Goal: Check status: Check status

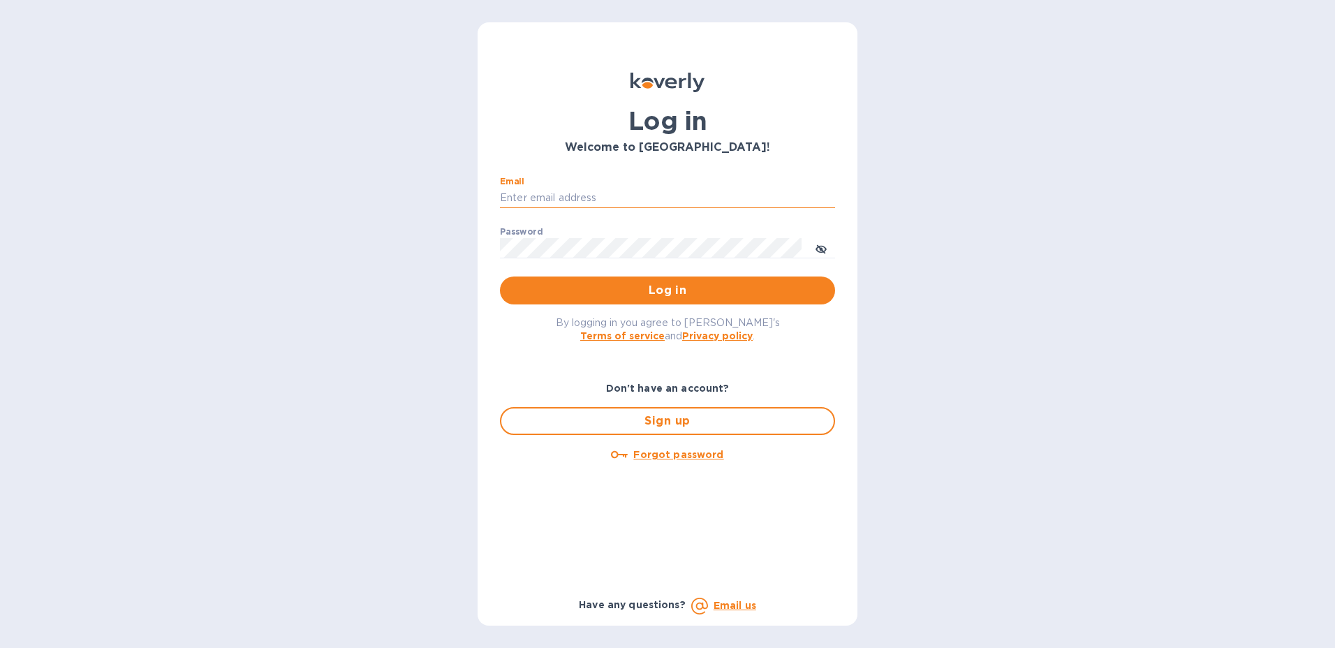
click at [587, 194] on input "Email" at bounding box center [667, 198] width 335 height 21
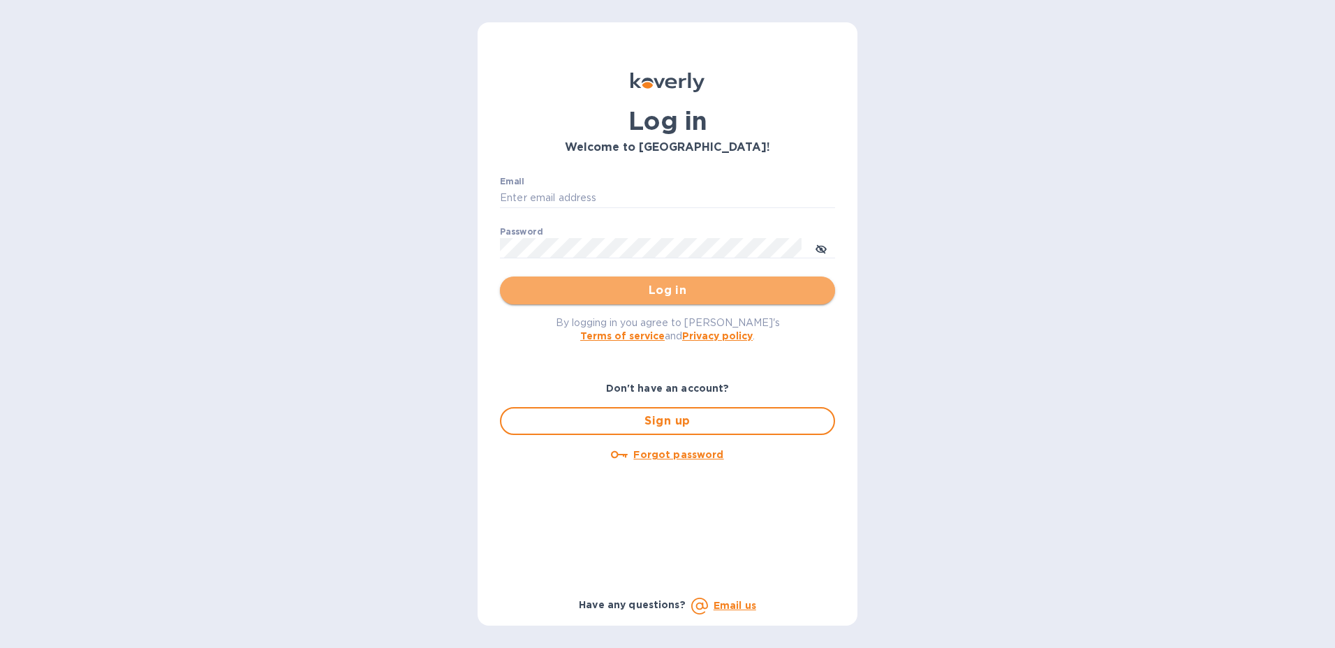
click at [824, 295] on button "Log in" at bounding box center [667, 290] width 335 height 28
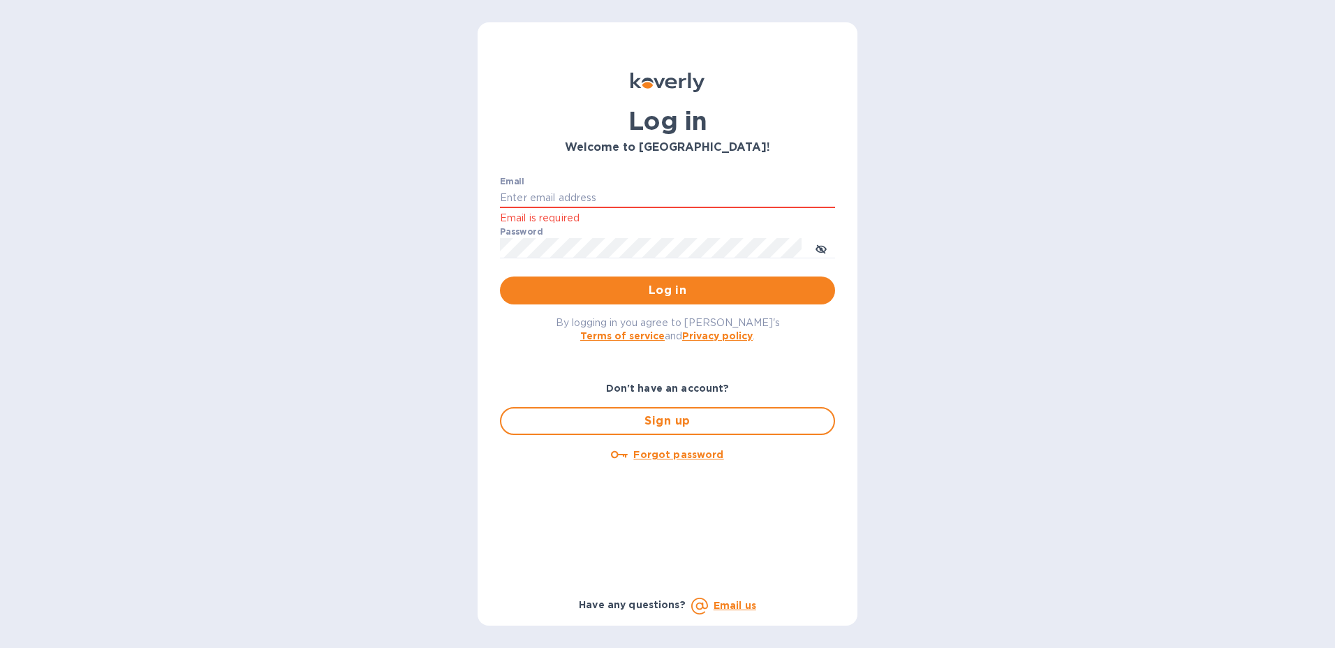
click at [547, 188] on input "Email" at bounding box center [667, 198] width 335 height 21
type input "[PERSON_NAME][EMAIL_ADDRESS][PERSON_NAME][DOMAIN_NAME]"
click at [818, 252] on icon "toggle password visibility" at bounding box center [820, 249] width 11 height 7
click at [692, 291] on span "Log in" at bounding box center [667, 290] width 313 height 17
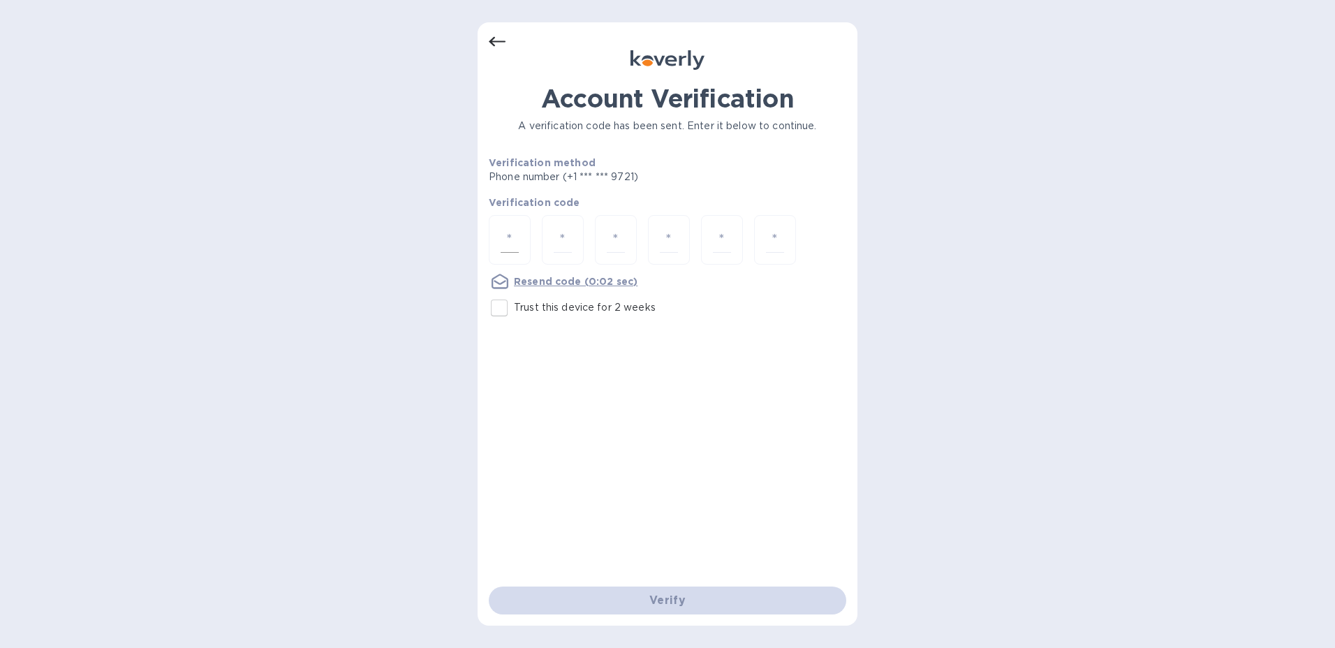
click at [493, 232] on div at bounding box center [510, 240] width 42 height 50
type input "9"
type input "1"
type input "7"
type input "3"
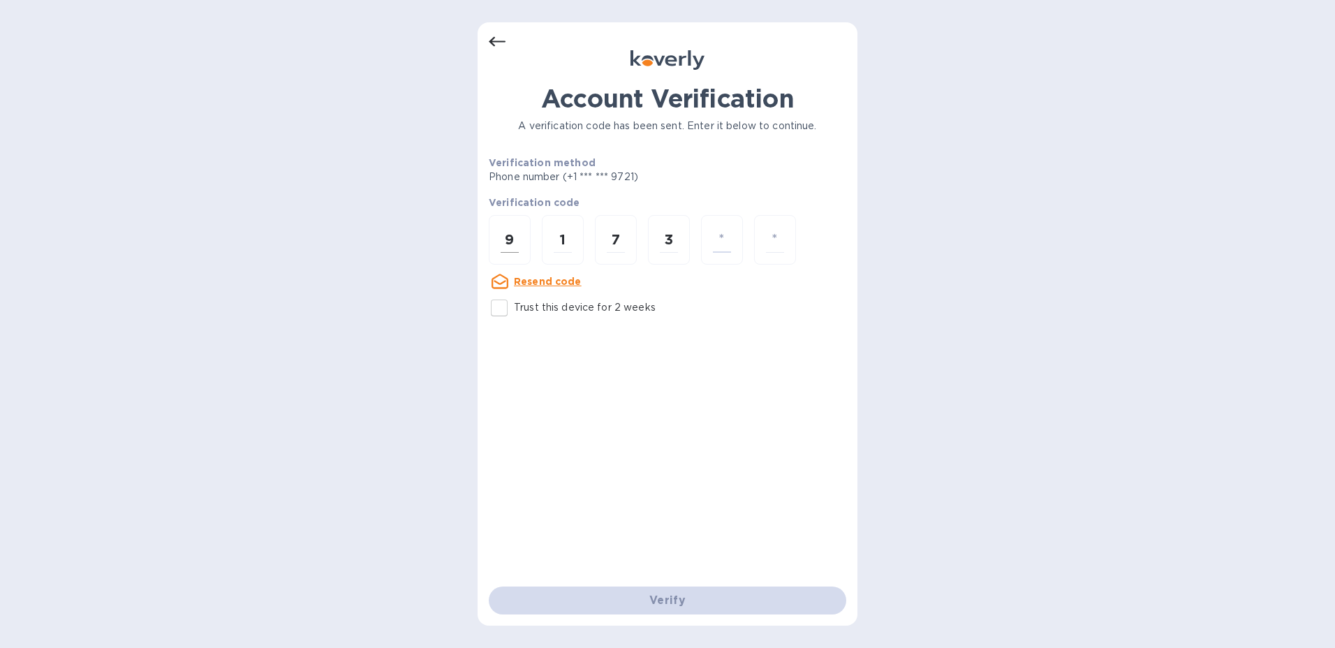
type input "9"
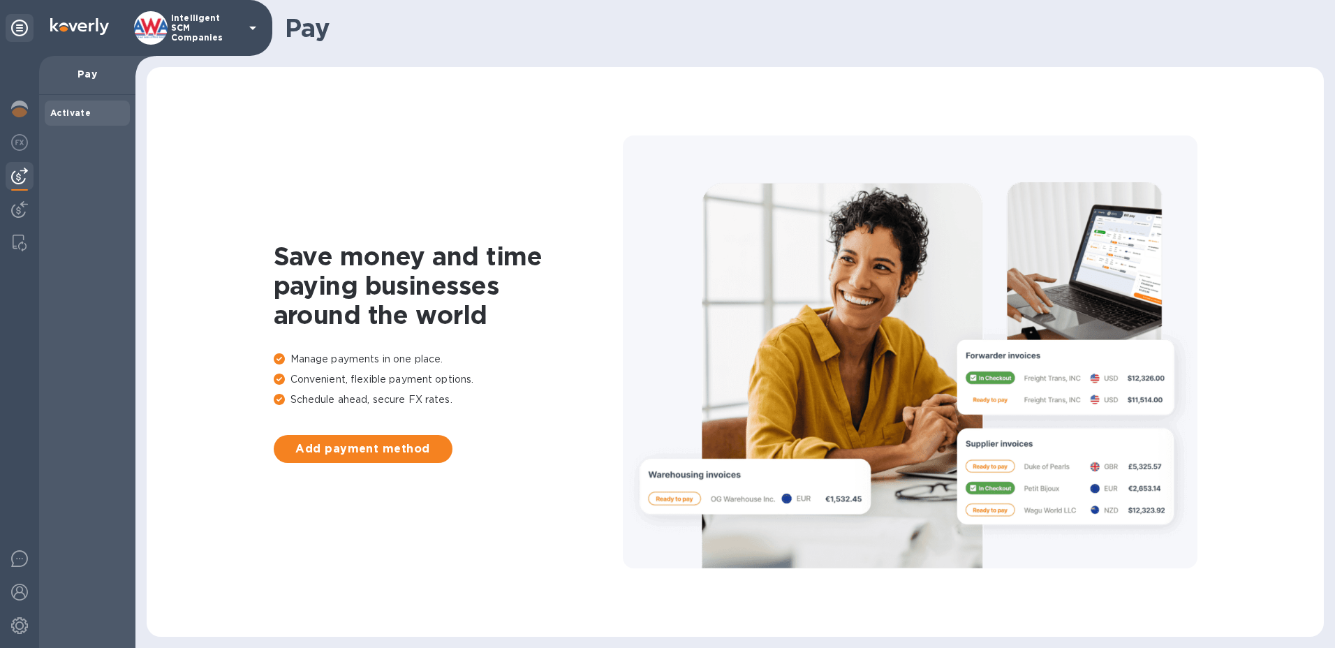
drag, startPoint x: 22, startPoint y: 204, endPoint x: 43, endPoint y: 202, distance: 21.7
click at [22, 202] on img at bounding box center [19, 209] width 17 height 17
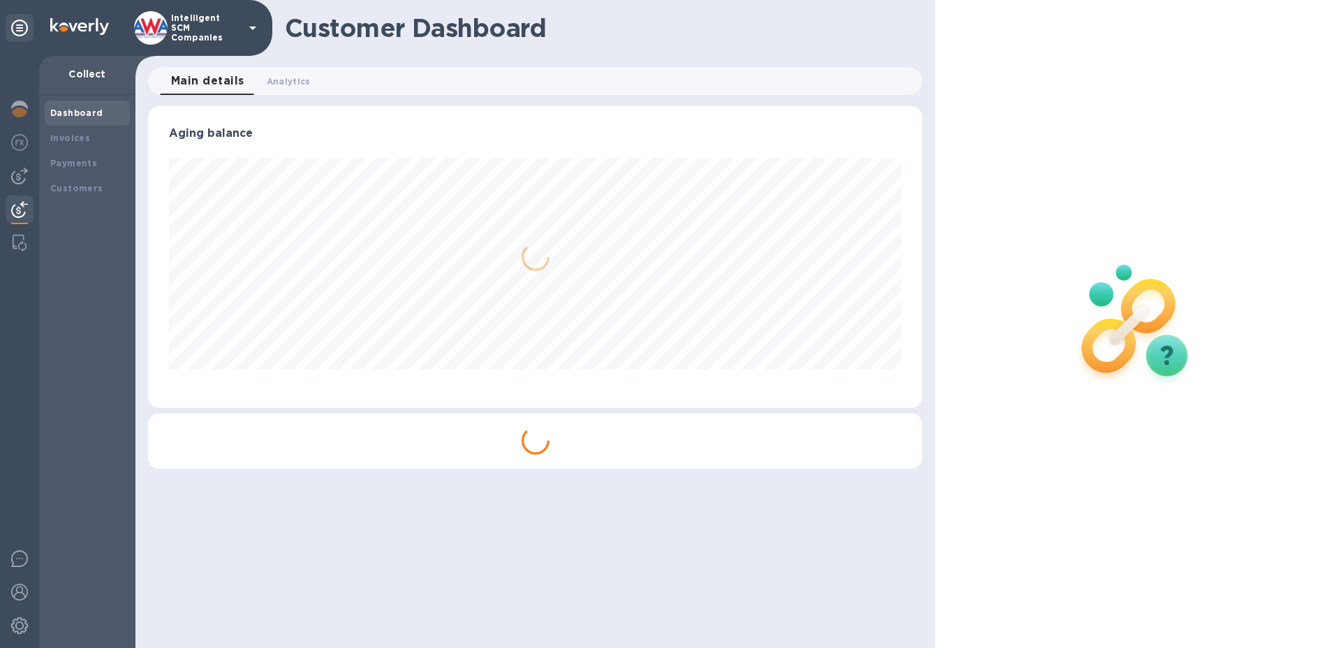
scroll to position [302, 775]
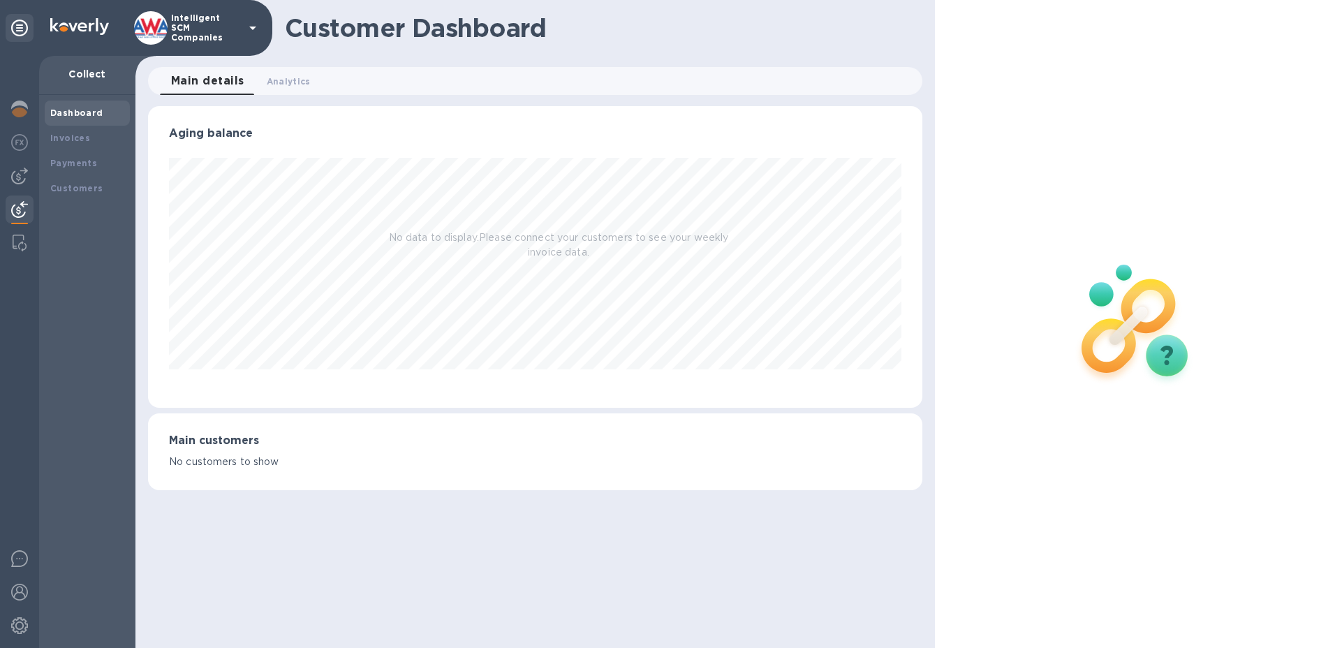
click at [85, 112] on b "Dashboard" at bounding box center [76, 113] width 53 height 10
click at [82, 158] on b "Payments" at bounding box center [73, 163] width 47 height 10
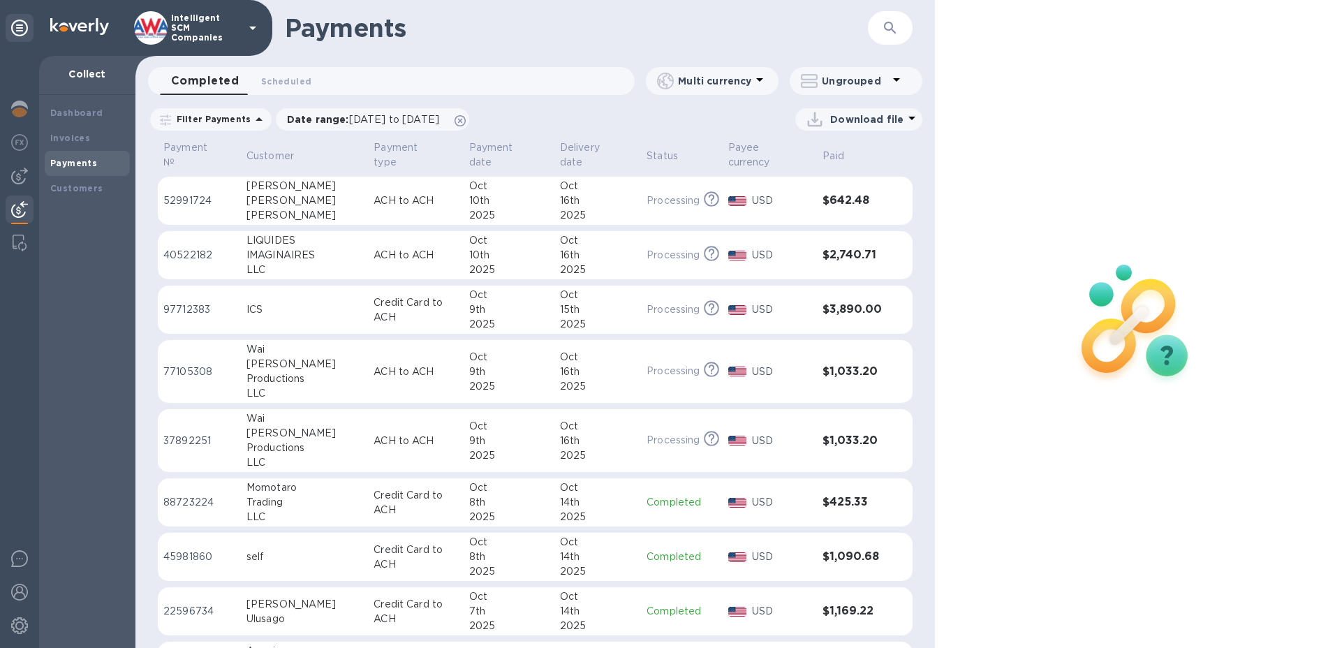
scroll to position [558, 0]
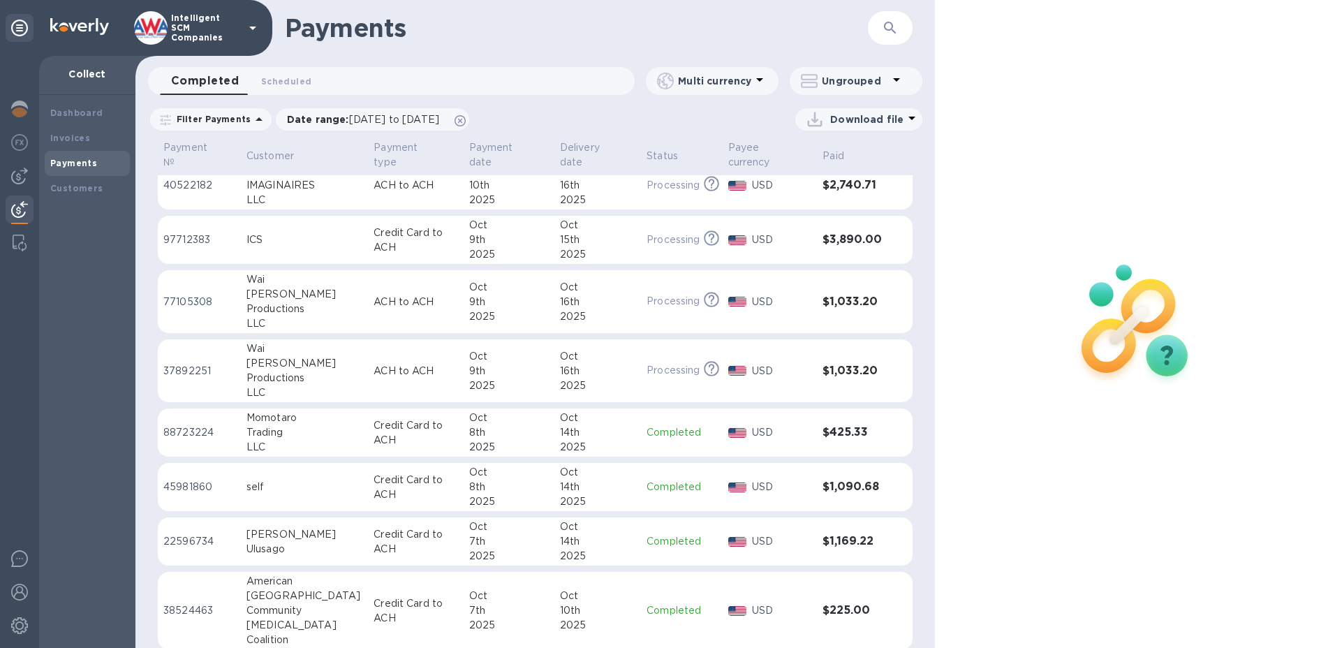
click at [513, 480] on div "8th" at bounding box center [509, 487] width 80 height 15
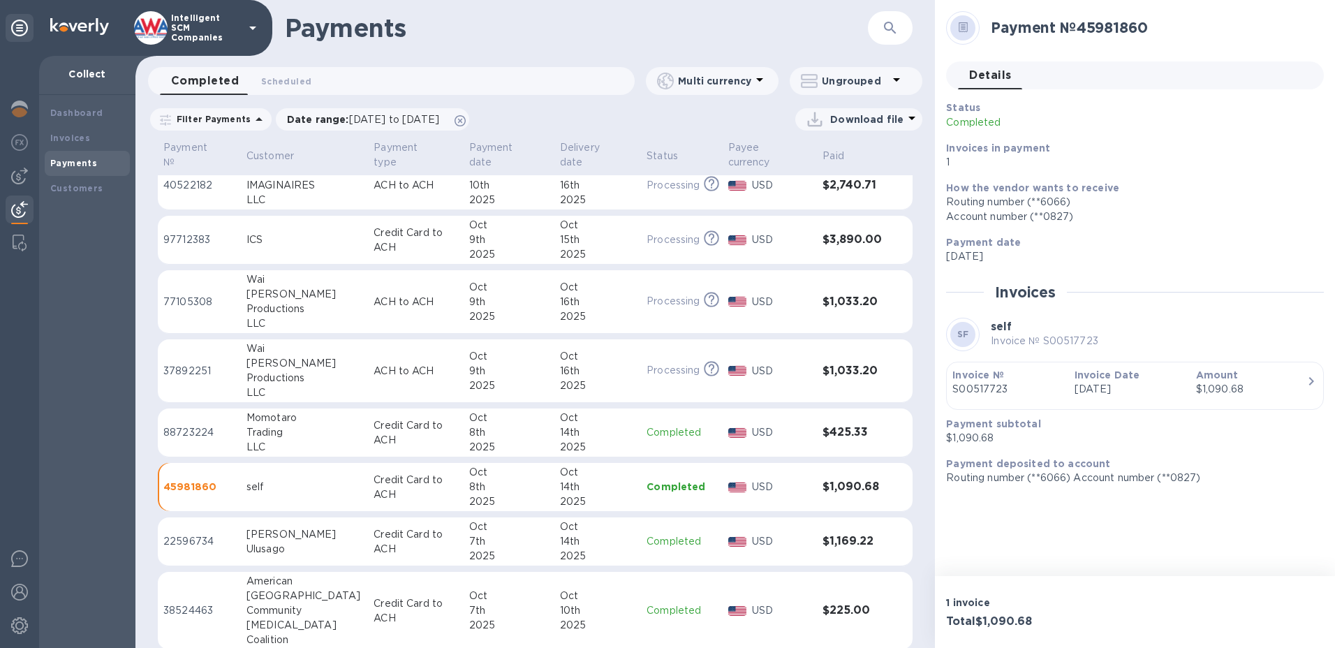
click at [676, 434] on p "Completed" at bounding box center [681, 432] width 70 height 15
click at [661, 367] on p "Processing" at bounding box center [672, 370] width 53 height 15
click at [665, 302] on p "Processing" at bounding box center [670, 301] width 53 height 15
click at [659, 238] on p "Processing" at bounding box center [670, 239] width 53 height 15
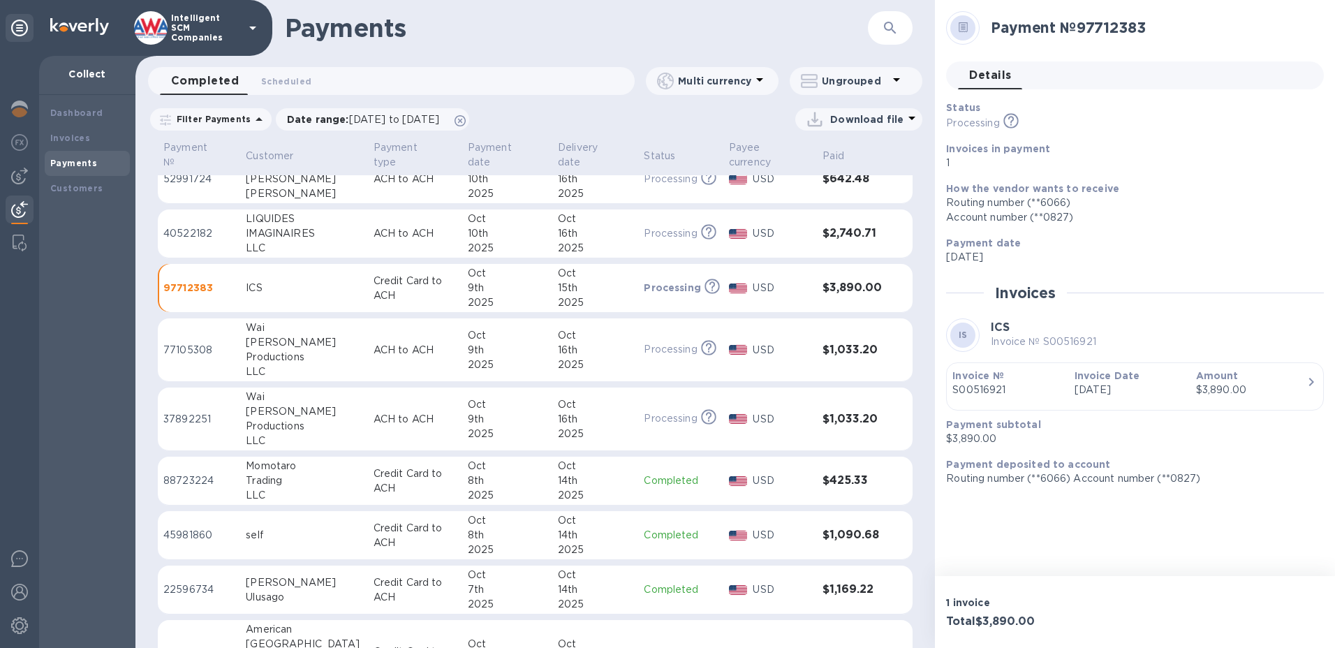
scroll to position [489, 0]
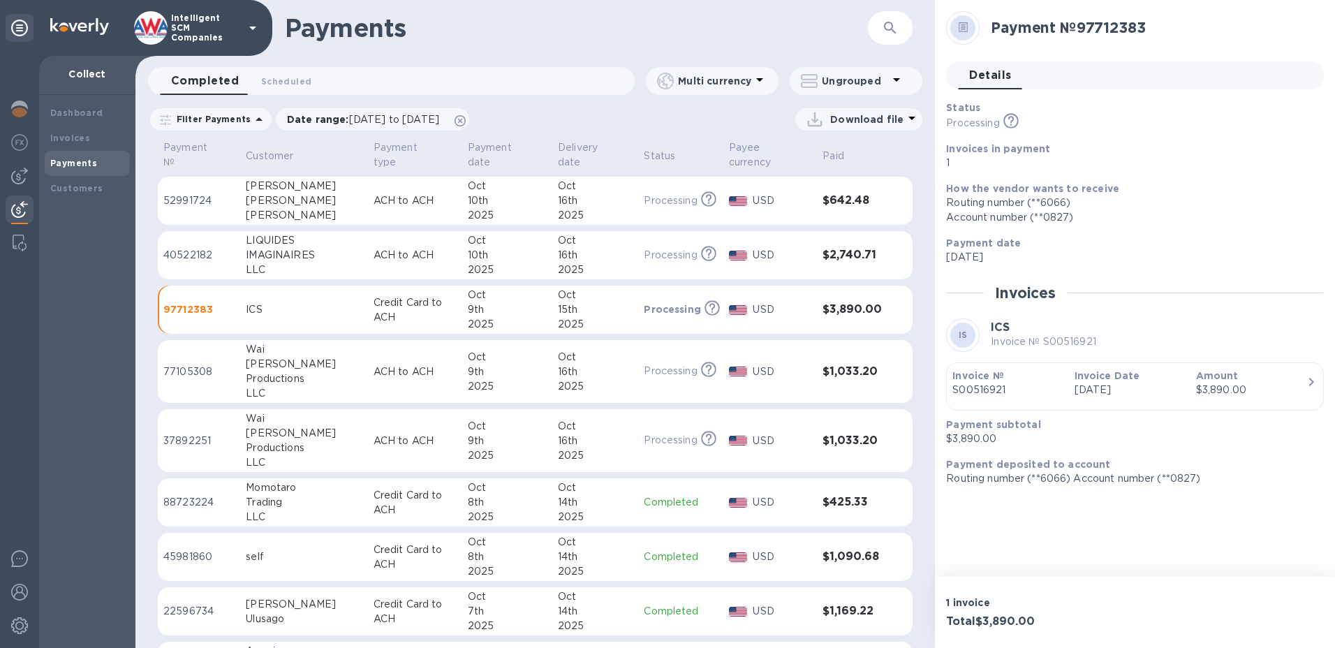
click at [660, 252] on p "Processing" at bounding box center [670, 255] width 53 height 15
click at [654, 201] on p "Processing" at bounding box center [670, 200] width 53 height 15
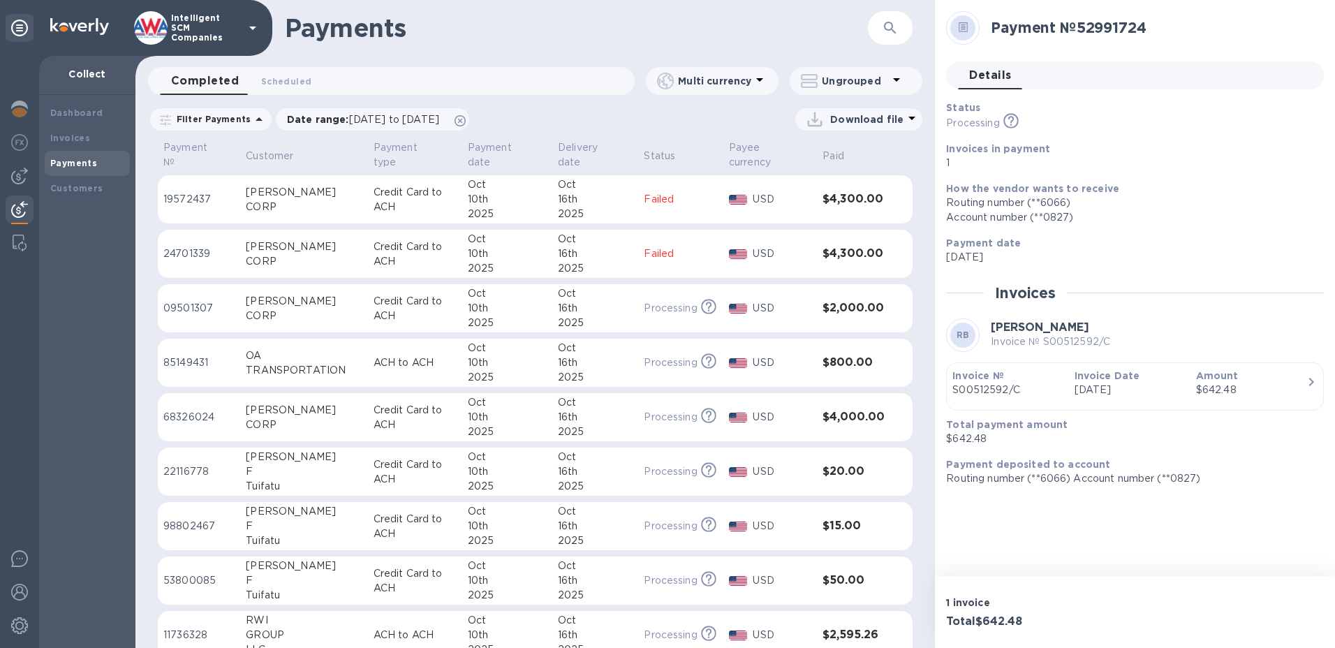
click at [655, 256] on p "Failed" at bounding box center [681, 253] width 74 height 15
click at [658, 198] on p "Failed" at bounding box center [681, 199] width 70 height 15
click at [657, 253] on p "Failed" at bounding box center [681, 253] width 70 height 15
click at [672, 311] on p "Processing" at bounding box center [672, 308] width 53 height 15
click at [656, 252] on p "Failed" at bounding box center [681, 253] width 74 height 15
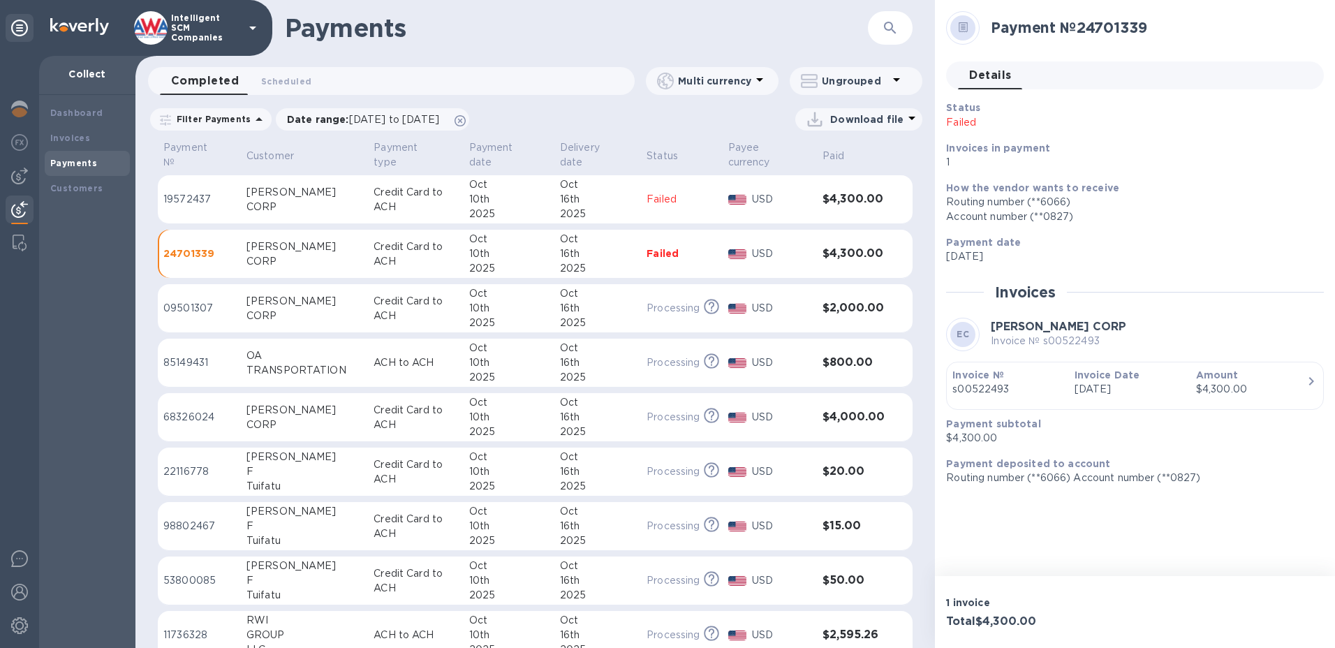
click at [646, 198] on p "Failed" at bounding box center [681, 199] width 70 height 15
click at [654, 253] on p "Failed" at bounding box center [681, 253] width 70 height 15
click at [667, 309] on p "Processing" at bounding box center [672, 308] width 53 height 15
click at [665, 362] on p "Processing" at bounding box center [670, 362] width 53 height 15
click at [671, 419] on p "Processing" at bounding box center [670, 417] width 53 height 15
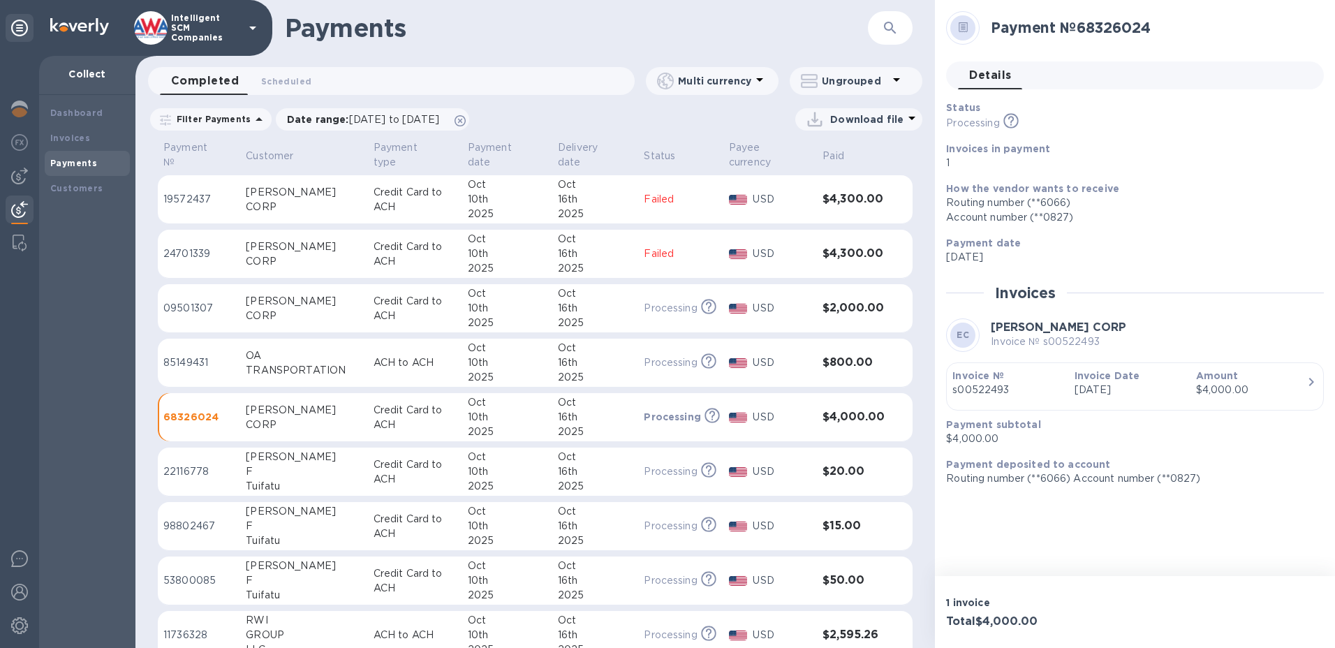
drag, startPoint x: 1321, startPoint y: 0, endPoint x: 890, endPoint y: 67, distance: 436.6
click at [890, 66] on div "Payments ​ Completed 0 Scheduled 0 Multi currency Ungrouped Filter Payments Dat…" at bounding box center [534, 324] width 799 height 648
click at [727, 42] on h1 "Payments" at bounding box center [576, 27] width 583 height 29
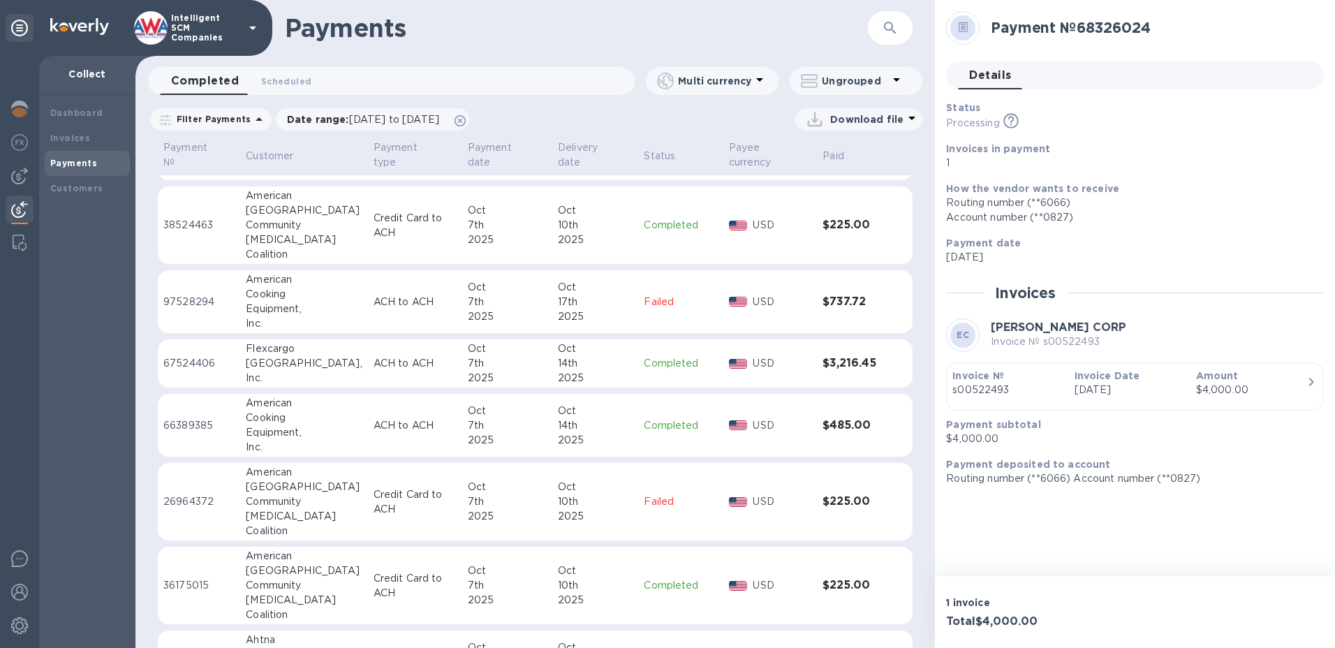
scroll to position [969, 0]
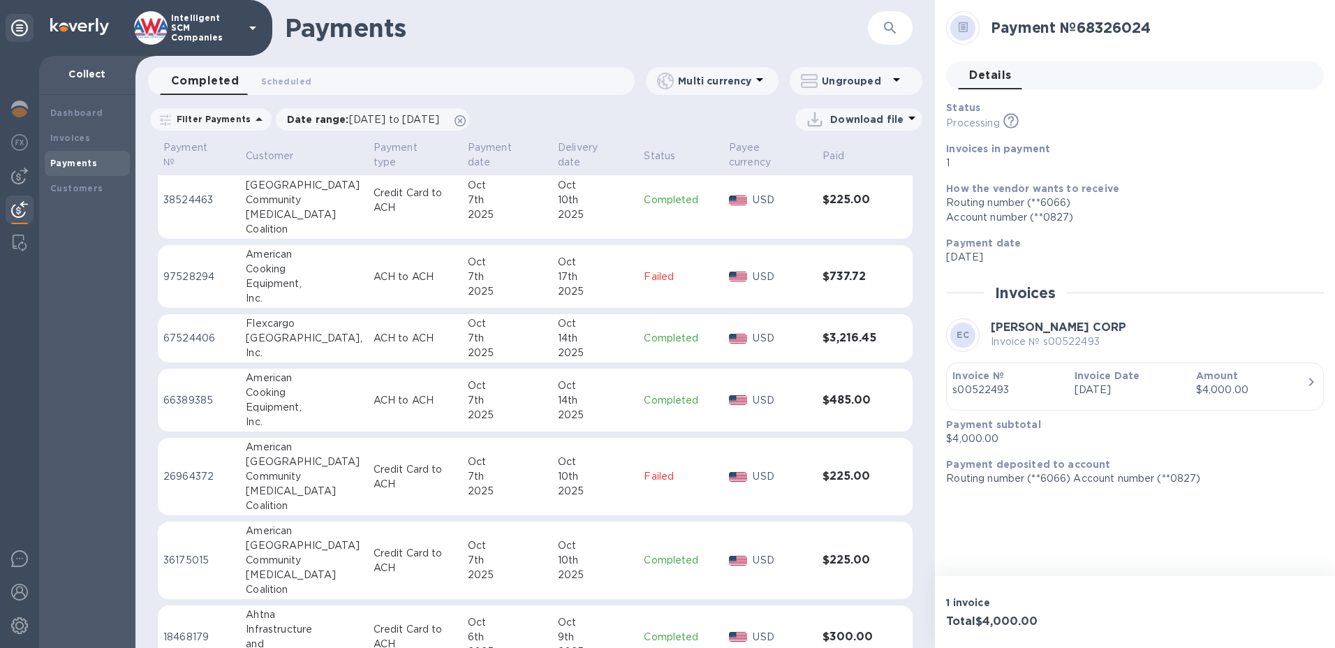
click at [693, 486] on td "Failed" at bounding box center [680, 477] width 85 height 78
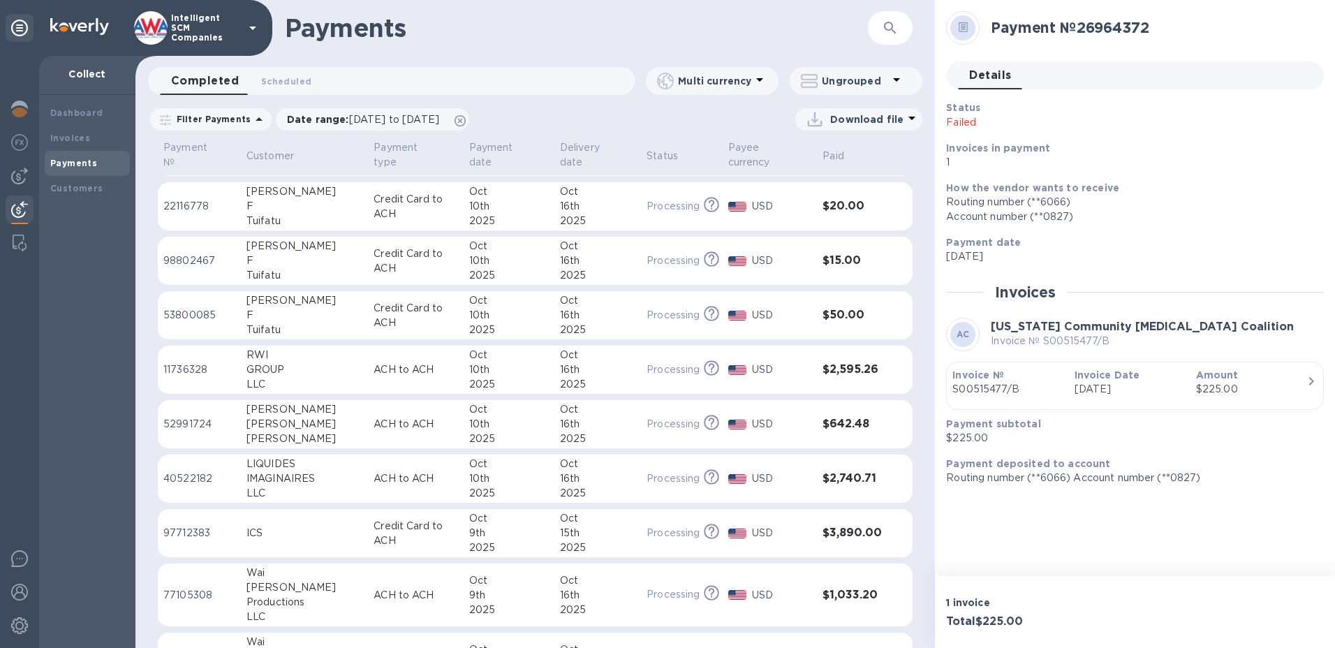
scroll to position [279, 0]
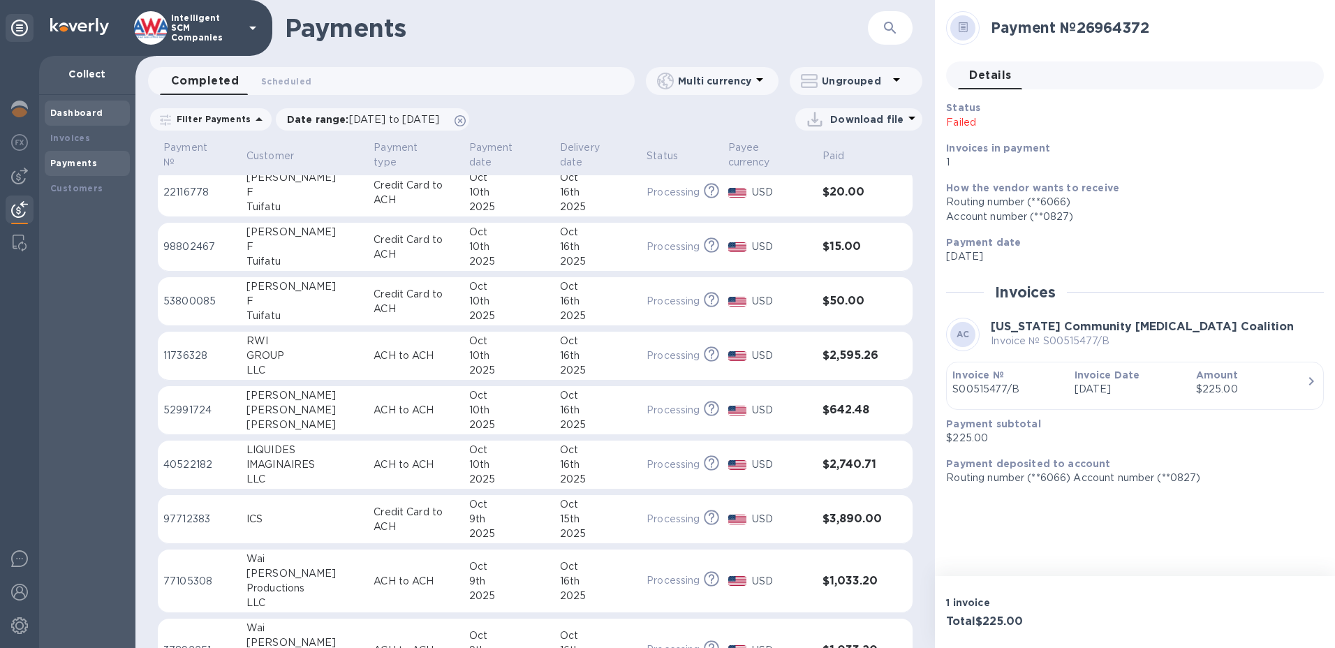
click at [89, 113] on b "Dashboard" at bounding box center [76, 113] width 53 height 10
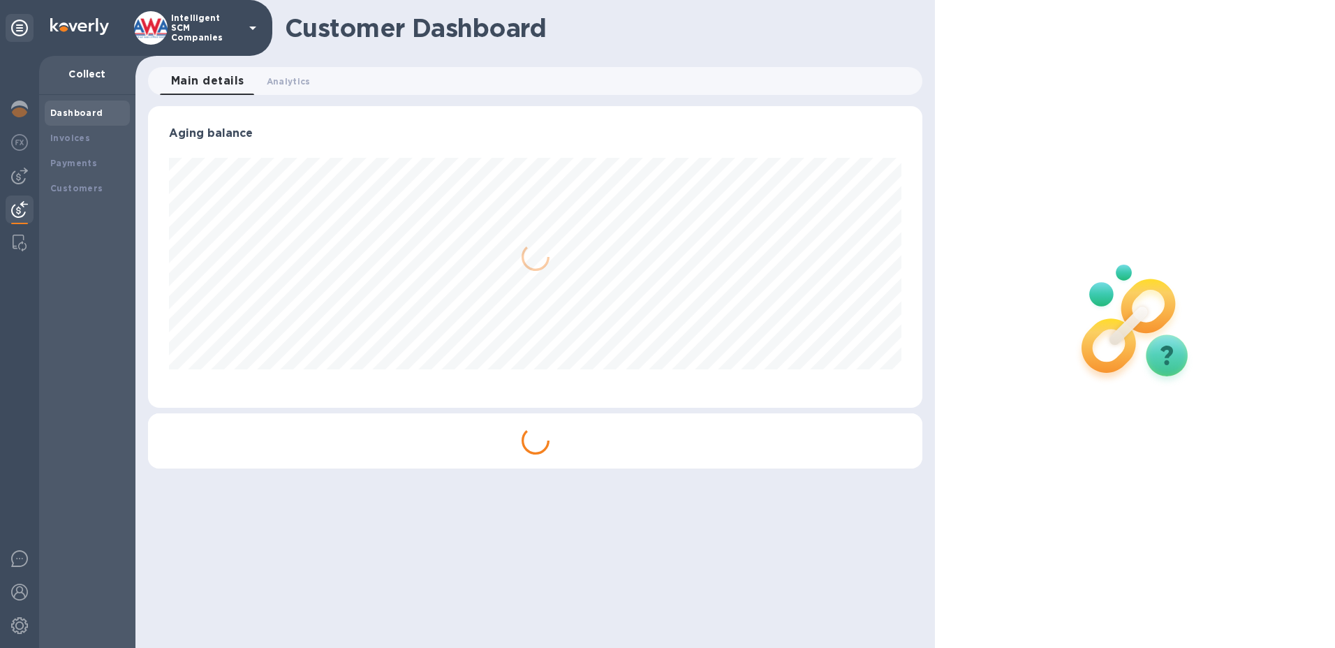
scroll to position [302, 775]
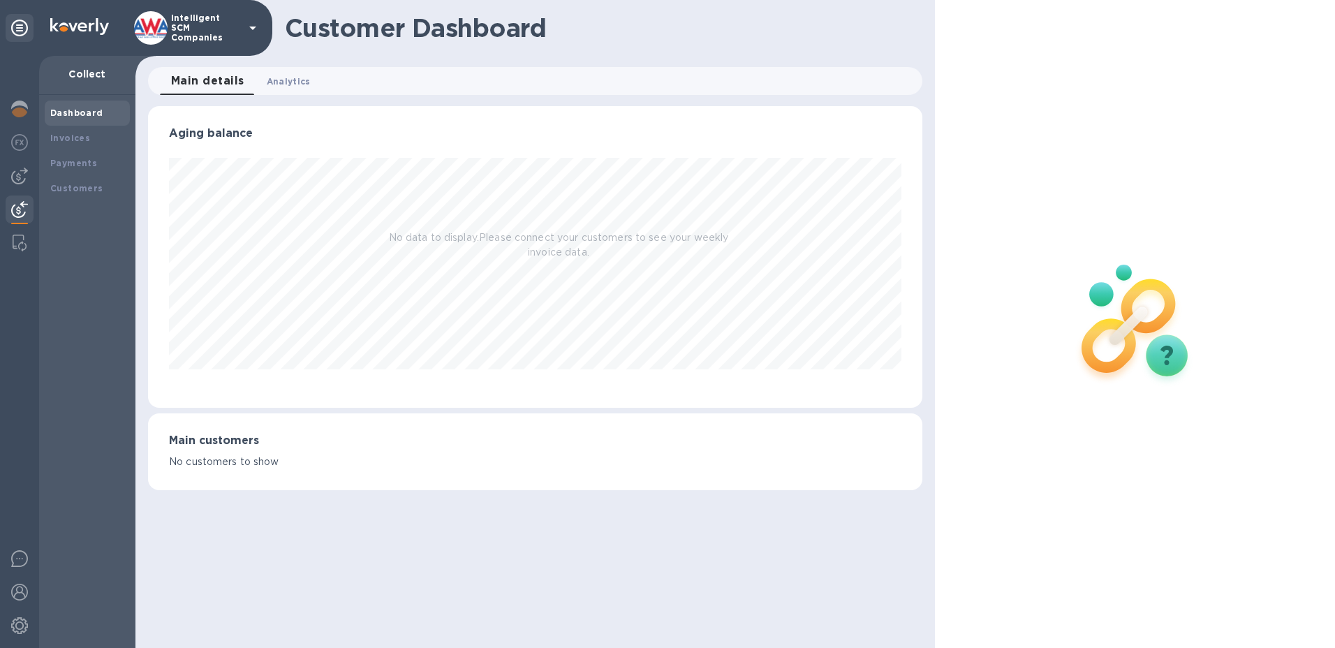
click at [282, 78] on span "Analytics 0" at bounding box center [289, 81] width 44 height 15
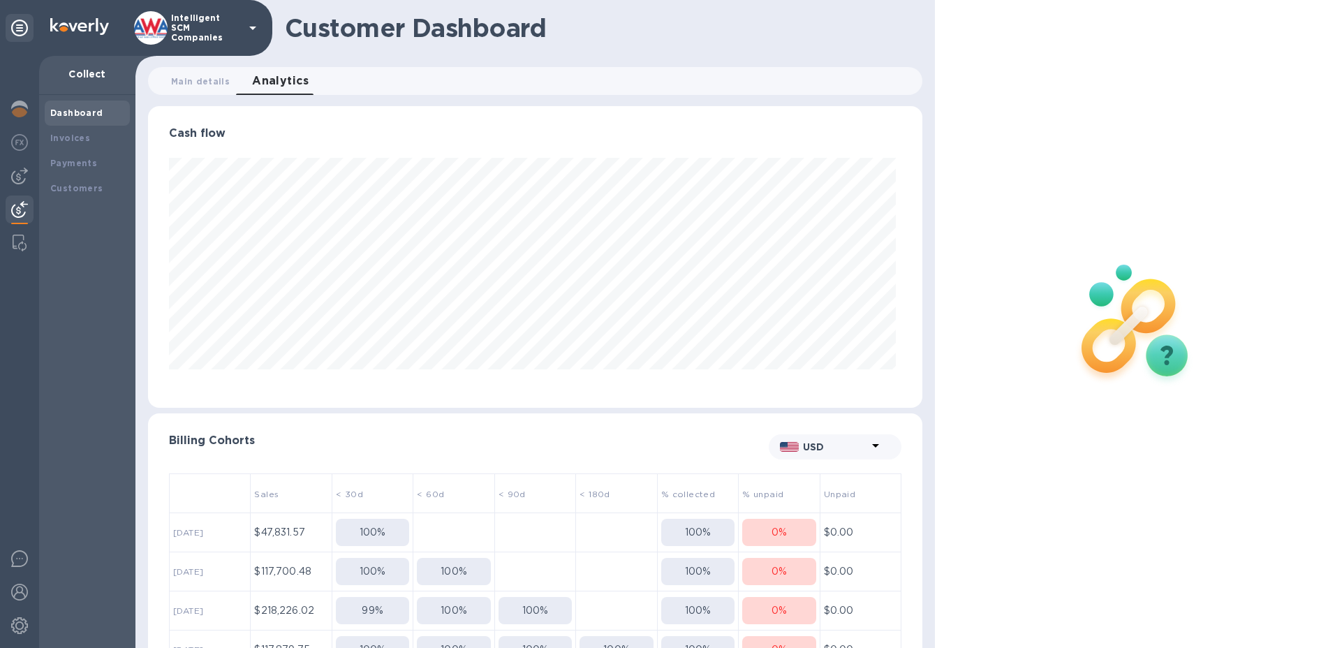
scroll to position [302, 769]
